Goal: Navigation & Orientation: Find specific page/section

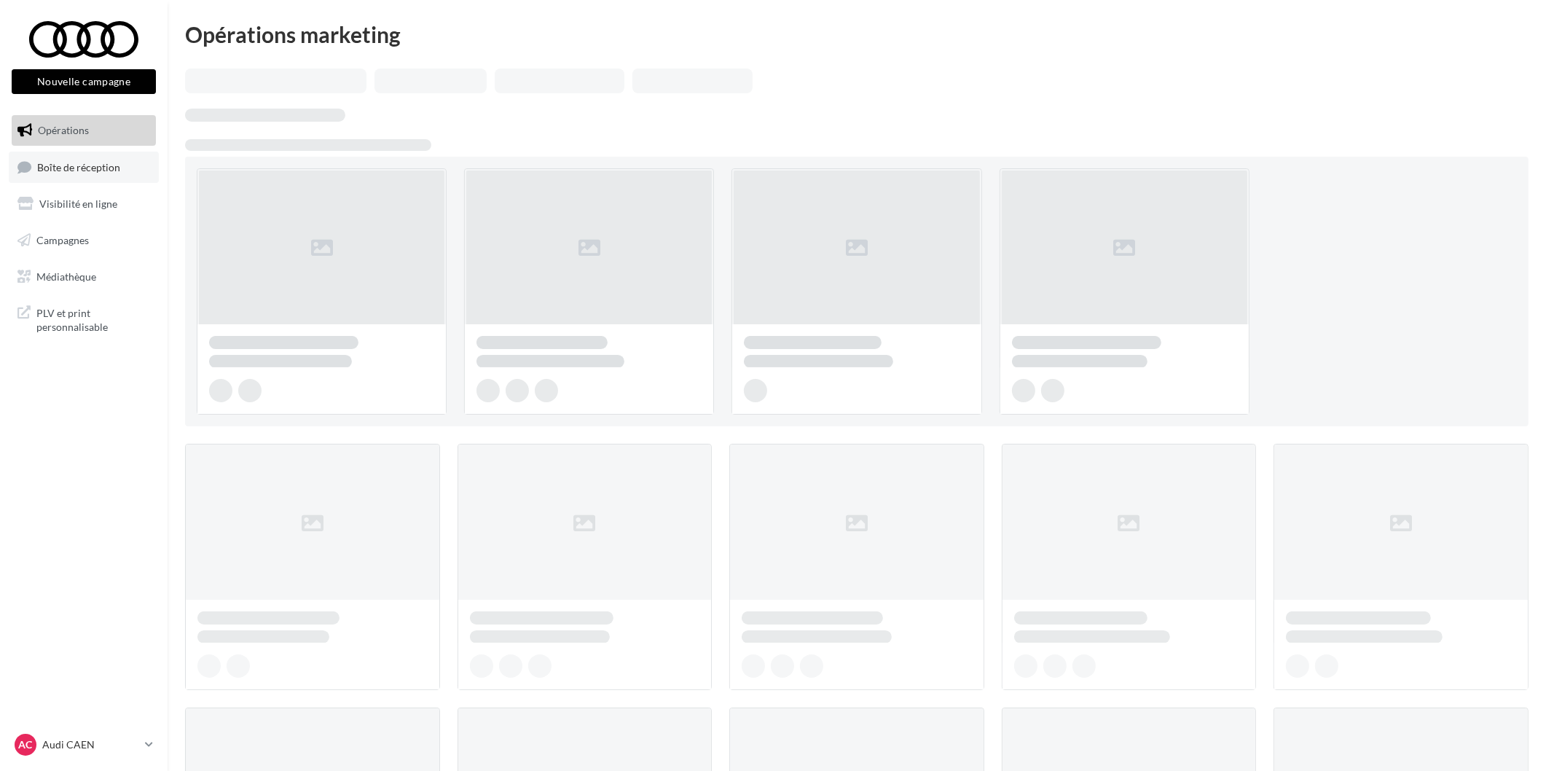
click at [126, 165] on link "Boîte de réception" at bounding box center [84, 167] width 150 height 31
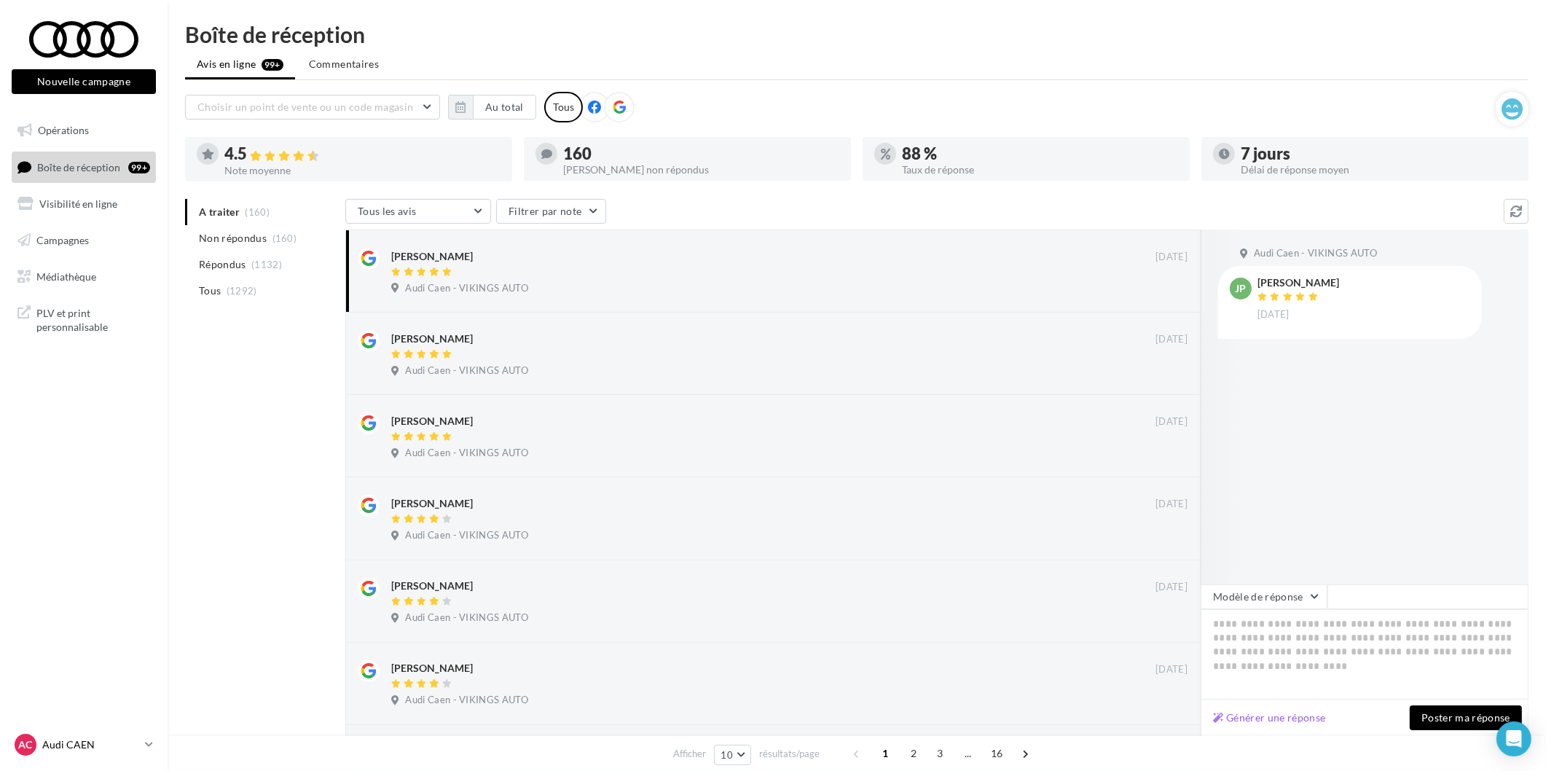
click at [96, 734] on div "AC Audi CAEN audi-[GEOGRAPHIC_DATA]-etho" at bounding box center [77, 745] width 125 height 22
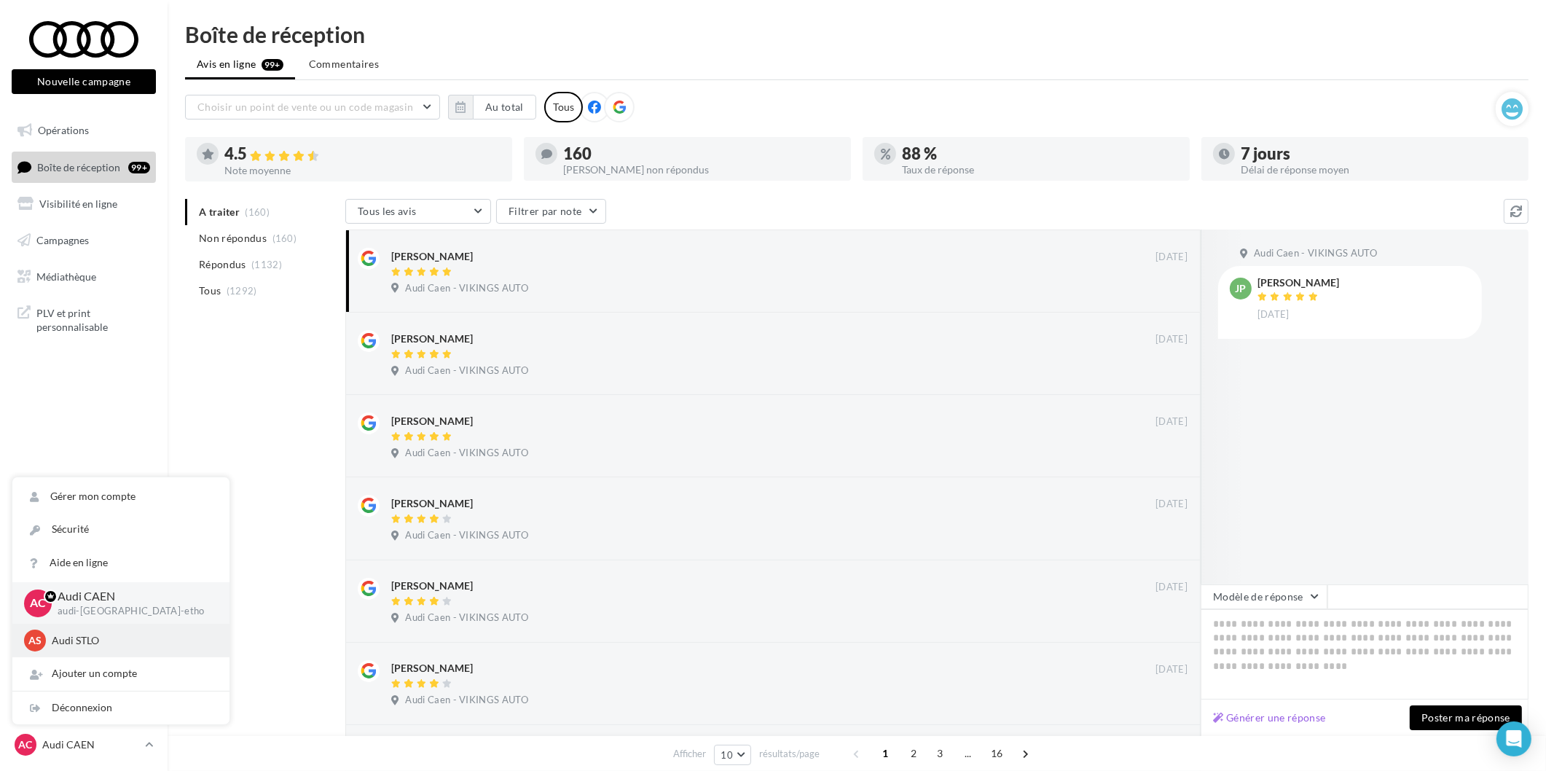
click at [100, 632] on div "AS Audi STLO audi-stlo-etho" at bounding box center [121, 640] width 194 height 22
